Goal: Information Seeking & Learning: Check status

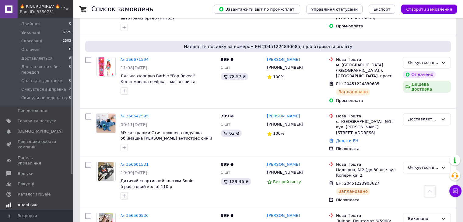
scroll to position [61, 0]
click at [30, 192] on span "Аналітика" at bounding box center [28, 194] width 21 height 5
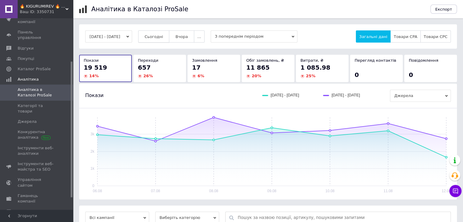
click at [159, 34] on span "Сьогодні" at bounding box center [154, 36] width 19 height 5
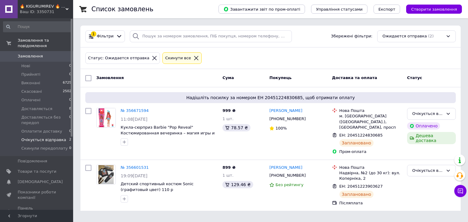
click at [193, 58] on icon at bounding box center [195, 57] width 5 height 5
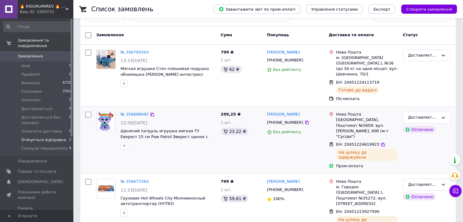
scroll to position [30, 0]
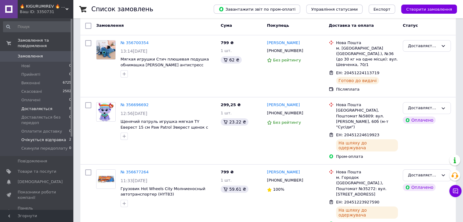
click at [38, 106] on span "Доставляється" at bounding box center [36, 108] width 31 height 5
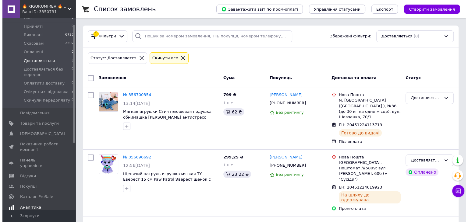
scroll to position [91, 0]
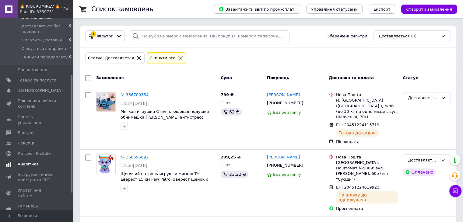
click at [25, 162] on span "Аналітика" at bounding box center [28, 164] width 21 height 5
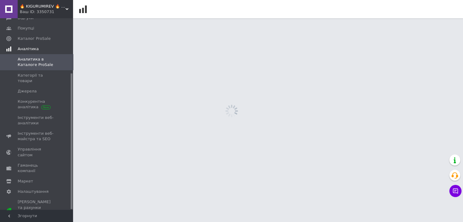
scroll to position [78, 0]
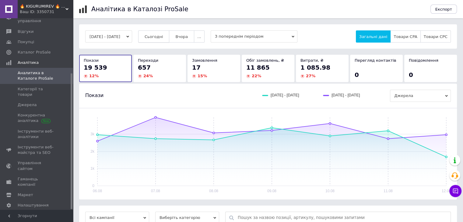
click at [161, 36] on span "Сьогодні" at bounding box center [154, 36] width 19 height 5
